Goal: Task Accomplishment & Management: Manage account settings

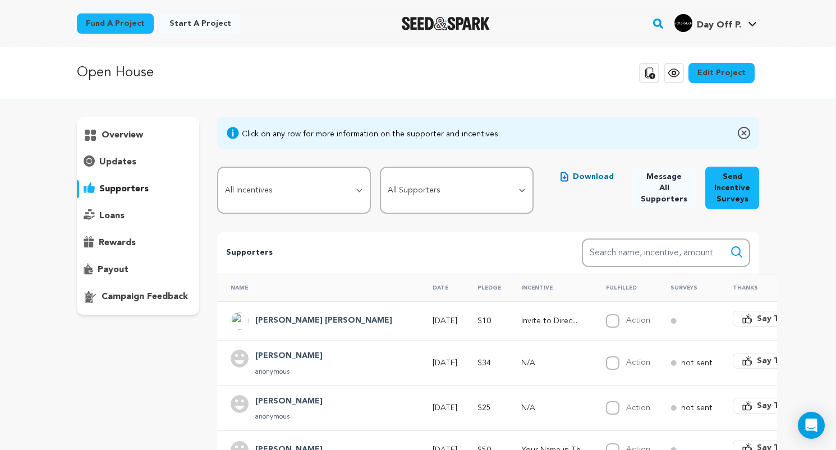
click at [133, 138] on p "overview" at bounding box center [123, 135] width 42 height 13
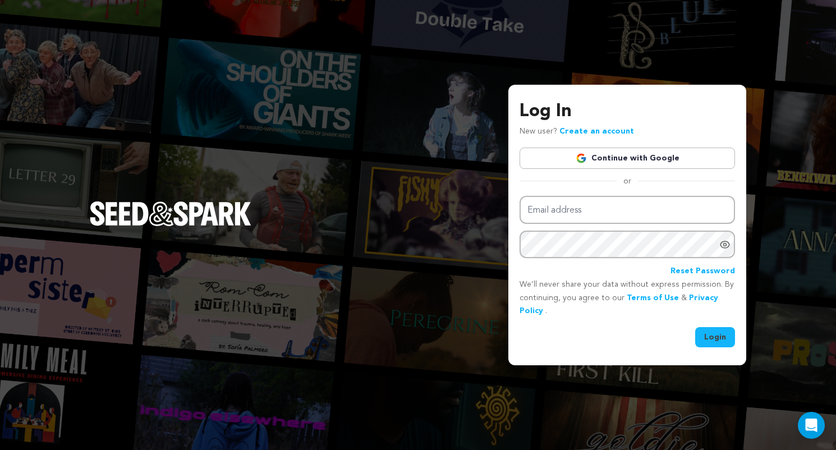
type input "dayoffprod@gmail.com"
click at [711, 341] on button "Login" at bounding box center [716, 337] width 40 height 20
